Goal: Task Accomplishment & Management: Complete application form

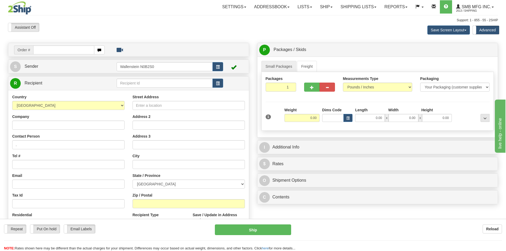
scroll to position [27, 0]
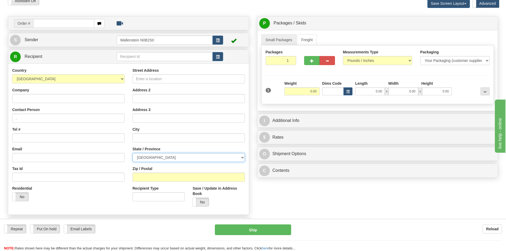
click at [181, 156] on select "[GEOGRAPHIC_DATA] [GEOGRAPHIC_DATA] [GEOGRAPHIC_DATA] [GEOGRAPHIC_DATA] [GEOGRA…" at bounding box center [189, 157] width 112 height 9
select select "ON"
click at [133, 153] on select "[GEOGRAPHIC_DATA] [GEOGRAPHIC_DATA] [GEOGRAPHIC_DATA] [GEOGRAPHIC_DATA] [GEOGRA…" at bounding box center [189, 157] width 112 height 9
click at [305, 35] on link "Freight" at bounding box center [307, 39] width 20 height 11
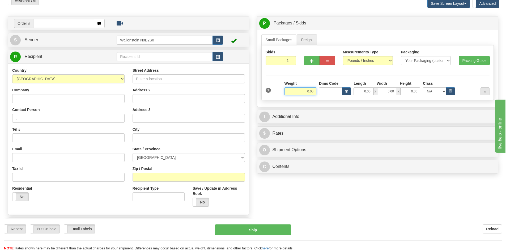
click at [300, 92] on input "0.00" at bounding box center [301, 91] width 32 height 8
type input "225.00"
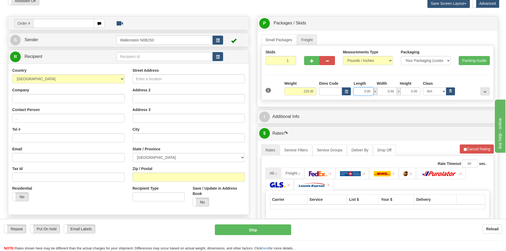
click at [367, 93] on input "0.00" at bounding box center [364, 91] width 20 height 8
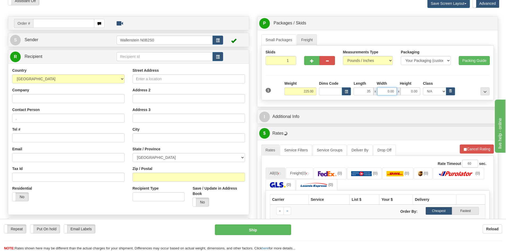
type input "35.00"
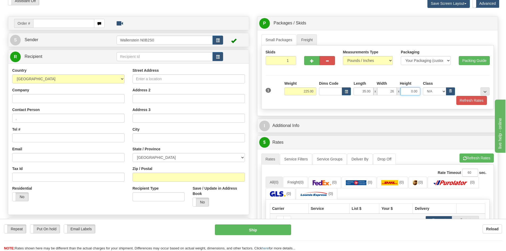
type input "26.00"
type input "67.00"
click at [146, 57] on input "text" at bounding box center [165, 56] width 96 height 9
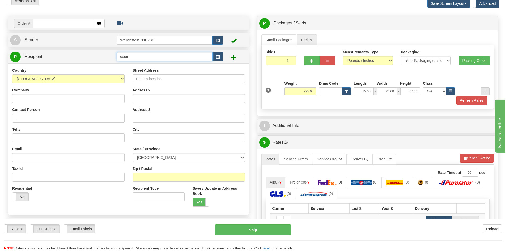
click at [147, 58] on input "coum" at bounding box center [165, 56] width 96 height 9
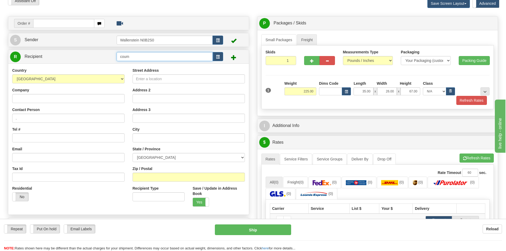
type input "cou"
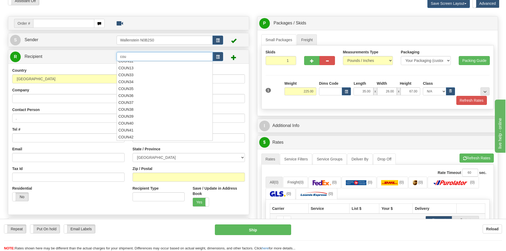
scroll to position [87, 0]
drag, startPoint x: 137, startPoint y: 55, endPoint x: 76, endPoint y: 57, distance: 60.9
click at [76, 57] on tr "R Recipient cou" at bounding box center [128, 56] width 237 height 11
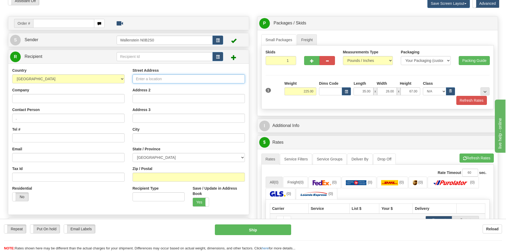
click at [152, 75] on input "Street Address" at bounding box center [189, 78] width 112 height 9
click at [148, 78] on input "Street Address" at bounding box center [189, 78] width 112 height 9
paste input "[STREET_ADDRESS]"
type input "[STREET_ADDRESS]"
click at [149, 176] on input "Zip / Postal" at bounding box center [189, 177] width 112 height 9
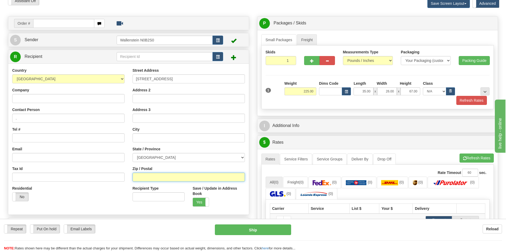
paste input "N0J 1P0"
type input "N0J 1P0"
click at [156, 136] on input "text" at bounding box center [189, 137] width 112 height 9
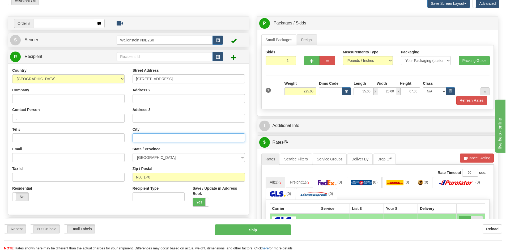
click at [147, 137] on input "text" at bounding box center [189, 137] width 112 height 9
paste input "[GEOGRAPHIC_DATA]"
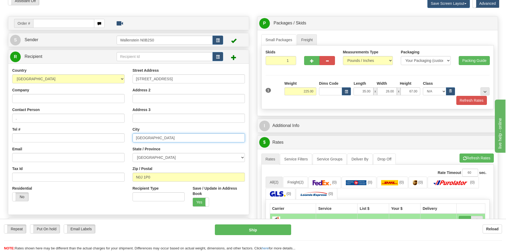
type input "[GEOGRAPHIC_DATA]"
click at [16, 99] on input "Company" at bounding box center [68, 98] width 112 height 9
click at [47, 98] on input "Company" at bounding box center [68, 98] width 112 height 9
paste input "Country [PERSON_NAME] Feed & Farm Store"
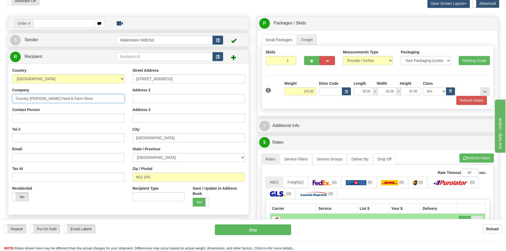
type input "Country [PERSON_NAME] Feed & Farm Store"
click at [74, 118] on input "." at bounding box center [68, 118] width 112 height 9
type input ".Receiver"
click at [78, 110] on div "Contact Person .Receiver" at bounding box center [68, 115] width 112 height 16
click at [29, 138] on input "Tel #" at bounding box center [68, 137] width 112 height 9
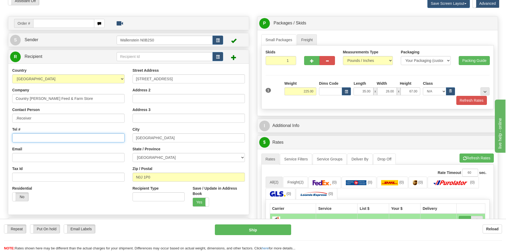
paste input "[PHONE_NUMBER]"
type input "[PHONE_NUMBER]"
click at [63, 156] on input "Email" at bounding box center [68, 157] width 112 height 9
paste input "[EMAIL_ADDRESS][DOMAIN_NAME]"
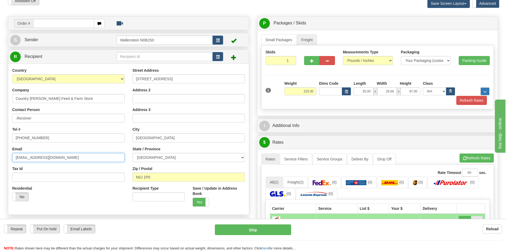
type input "[EMAIL_ADDRESS][DOMAIN_NAME]"
click at [488, 91] on button "..." at bounding box center [485, 91] width 9 height 8
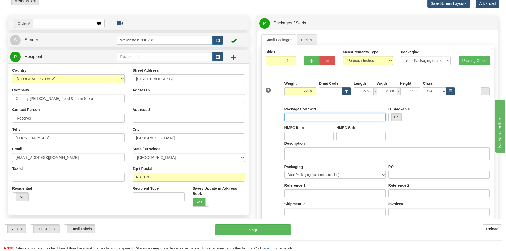
click at [335, 117] on input "1" at bounding box center [335, 117] width 101 height 8
click at [329, 153] on textarea "Description" at bounding box center [387, 153] width 205 height 13
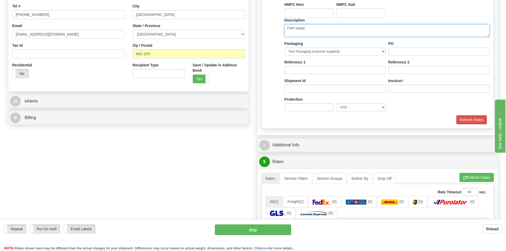
scroll to position [159, 0]
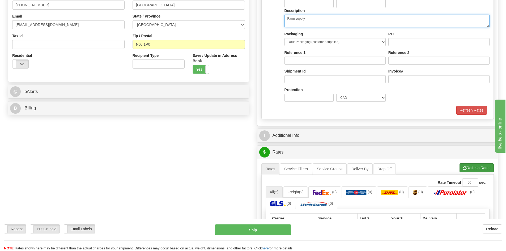
type textarea "Farm supply"
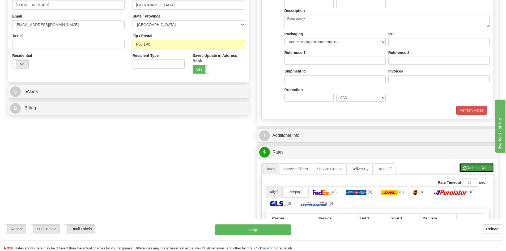
click at [486, 166] on button "Refresh Rates" at bounding box center [477, 167] width 34 height 9
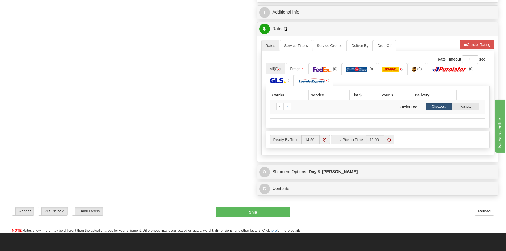
scroll to position [292, 0]
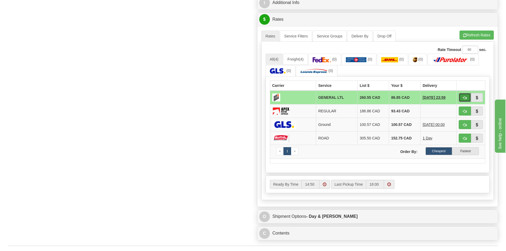
click at [462, 98] on button "button" at bounding box center [465, 97] width 12 height 9
type input "GL"
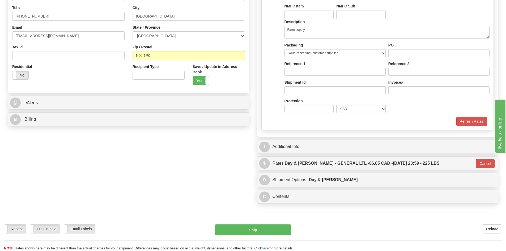
scroll to position [159, 0]
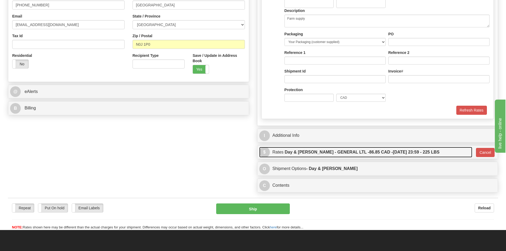
click at [439, 156] on link "$ Rates Day & [PERSON_NAME] - GENERAL LTL - 86.85 CAD - [DATE] 23:59 - 225 LBS" at bounding box center [365, 152] width 213 height 11
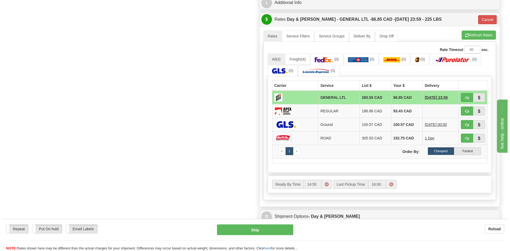
scroll to position [398, 0]
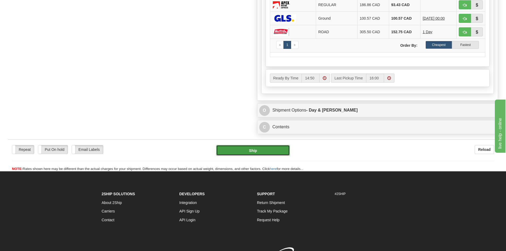
click at [250, 146] on button "Ship" at bounding box center [253, 150] width 74 height 11
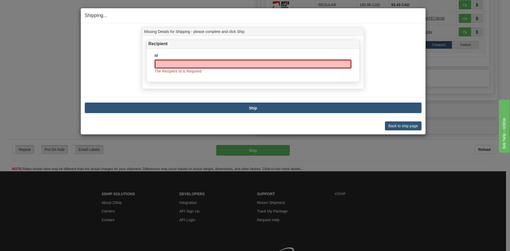
click at [192, 63] on input "Id" at bounding box center [253, 64] width 197 height 9
click at [163, 65] on input "Id" at bounding box center [253, 64] width 197 height 9
paste input "COUMIL4"
type input "COUMIL4"
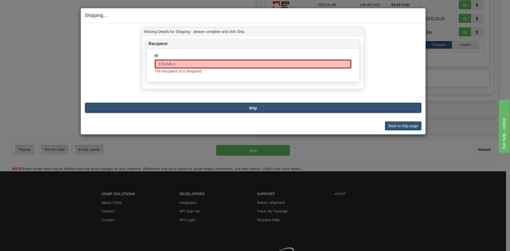
click at [347, 106] on button "Ship" at bounding box center [253, 108] width 337 height 11
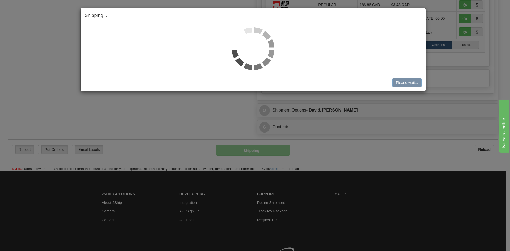
type input "GL"
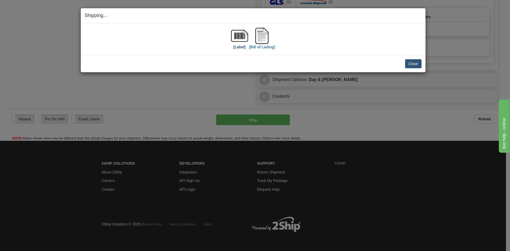
scroll to position [388, 0]
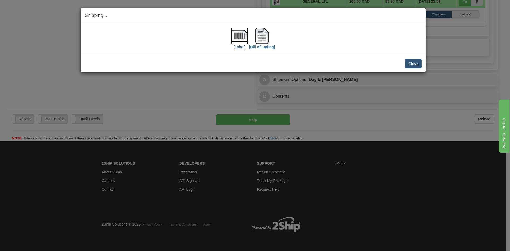
click at [238, 47] on label "[Label]" at bounding box center [239, 46] width 12 height 5
click at [261, 45] on label "[Bill of Lading]" at bounding box center [262, 46] width 26 height 5
